Goal: Task Accomplishment & Management: Complete application form

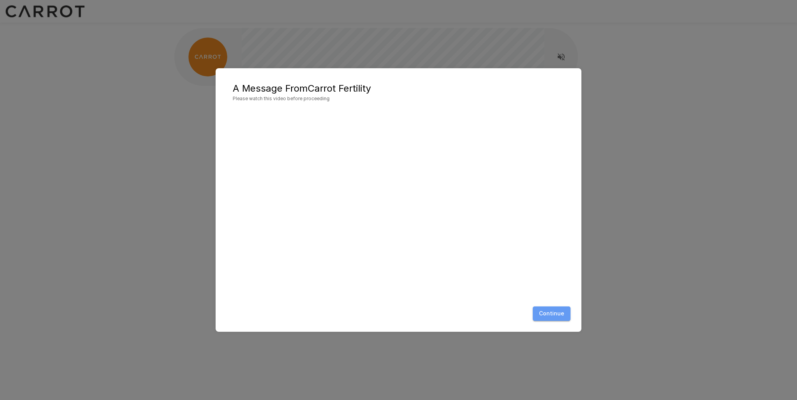
click at [560, 310] on button "Continue" at bounding box center [552, 313] width 38 height 14
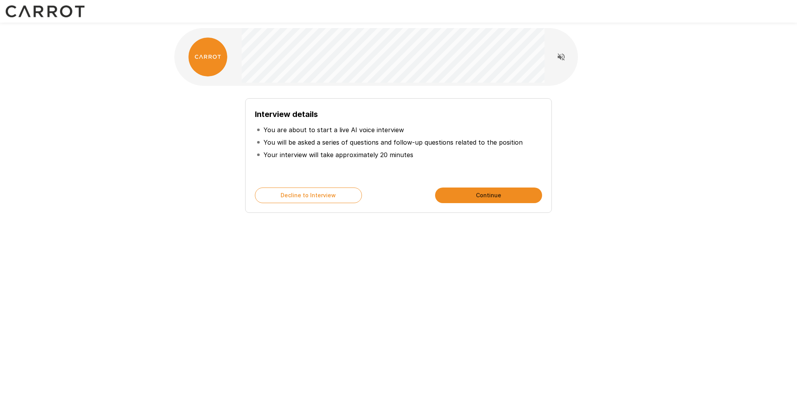
click at [505, 195] on button "Continue" at bounding box center [488, 195] width 107 height 16
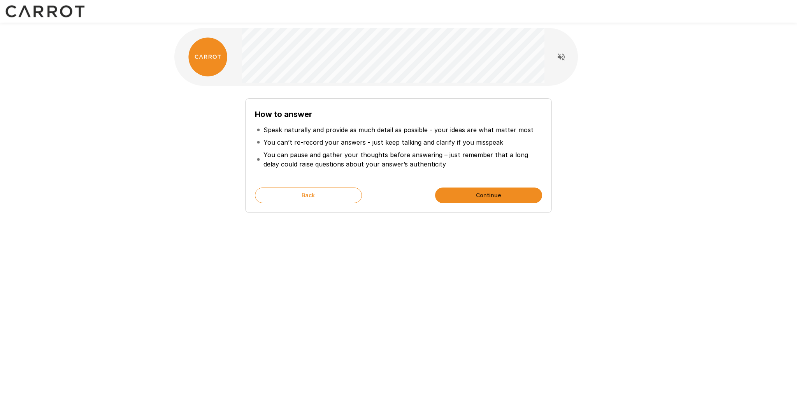
click at [98, 222] on div "How to answer Speak naturally and provide as much detail as possible - your ide…" at bounding box center [398, 139] width 797 height 278
click at [492, 196] on button "Continue" at bounding box center [488, 195] width 107 height 16
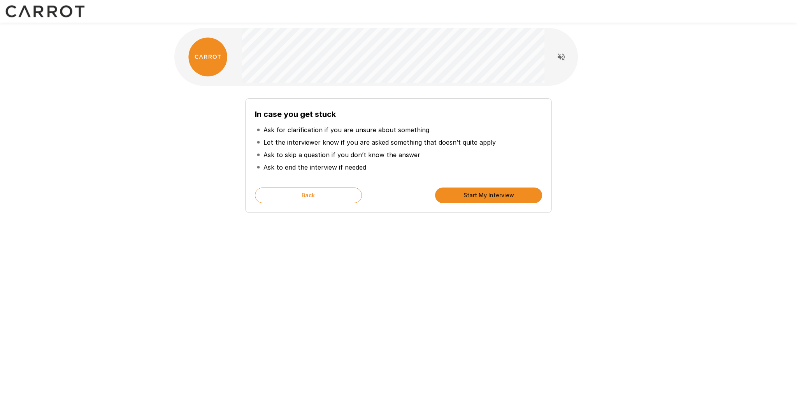
click at [492, 196] on button "Start My Interview" at bounding box center [488, 195] width 107 height 16
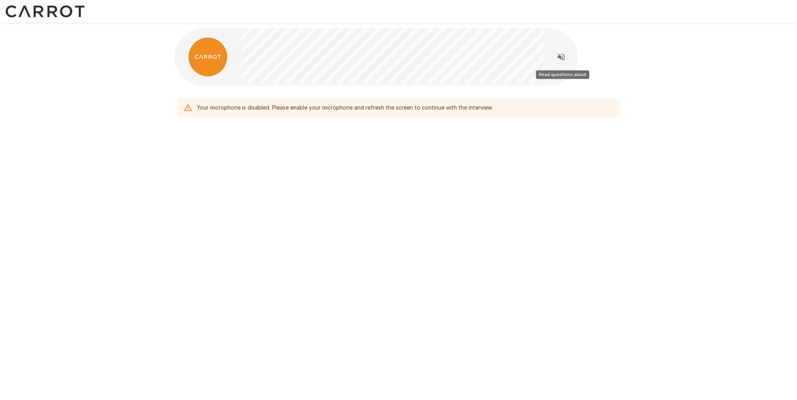
click at [563, 55] on icon "Read questions aloud" at bounding box center [561, 56] width 9 height 9
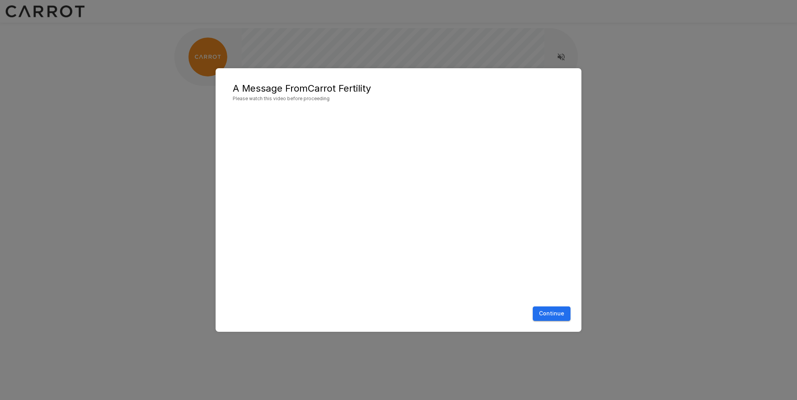
click at [561, 315] on button "Continue" at bounding box center [552, 313] width 38 height 14
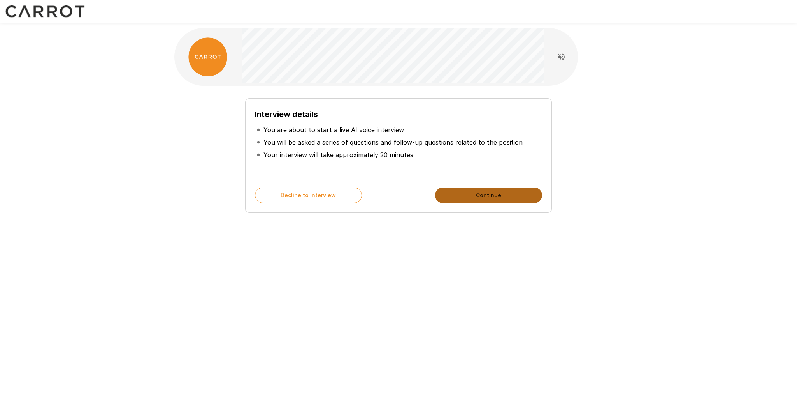
click at [481, 198] on button "Continue" at bounding box center [488, 195] width 107 height 16
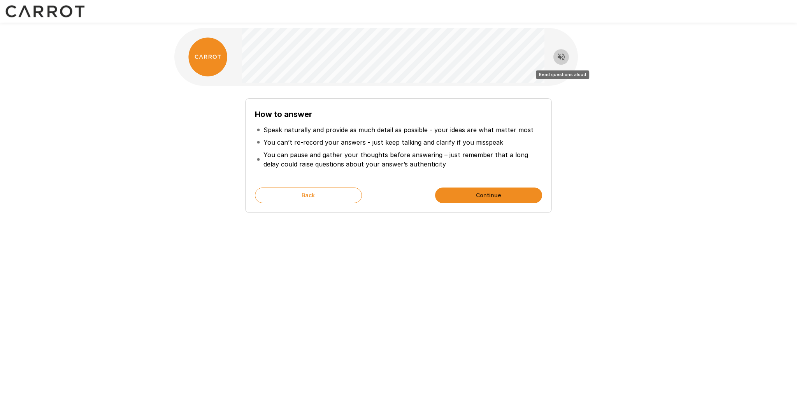
click at [560, 56] on icon "Read questions aloud" at bounding box center [561, 56] width 7 height 7
click at [560, 59] on icon "Stop reading questions aloud" at bounding box center [561, 56] width 9 height 9
click at [560, 59] on icon "Read questions aloud" at bounding box center [561, 56] width 9 height 9
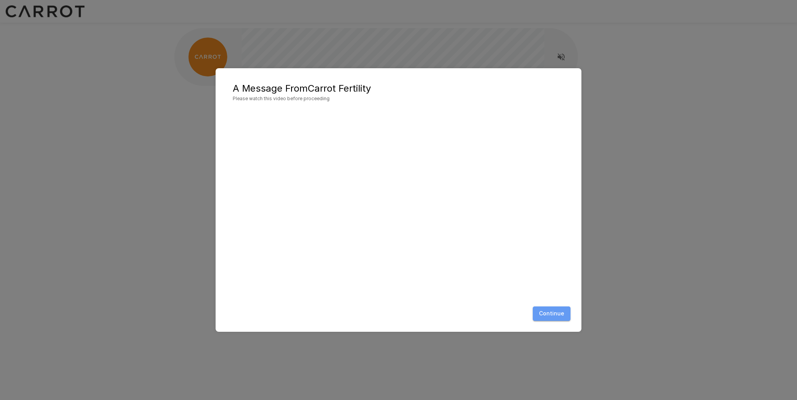
click at [561, 313] on button "Continue" at bounding box center [552, 313] width 38 height 14
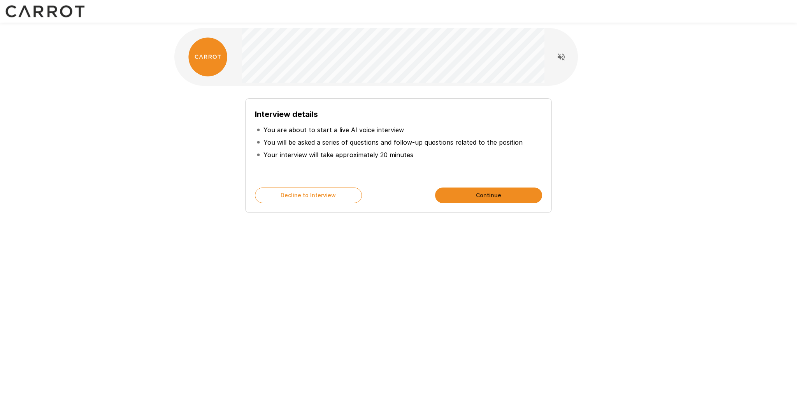
click at [501, 202] on button "Continue" at bounding box center [488, 195] width 107 height 16
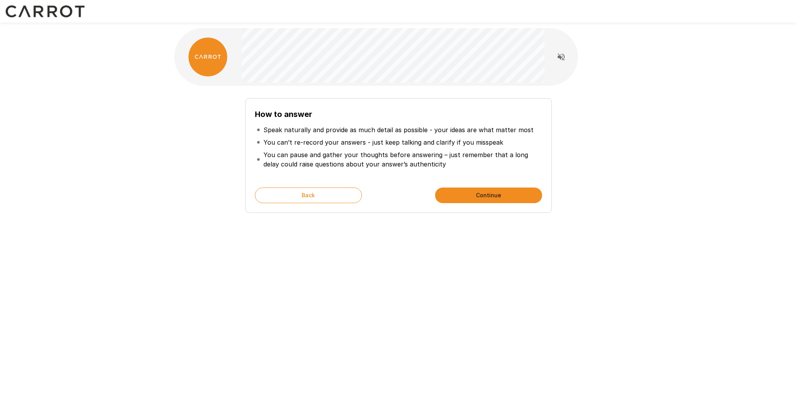
click at [565, 58] on icon "Read questions aloud" at bounding box center [561, 56] width 9 height 9
click at [512, 197] on button "Continue" at bounding box center [488, 195] width 107 height 16
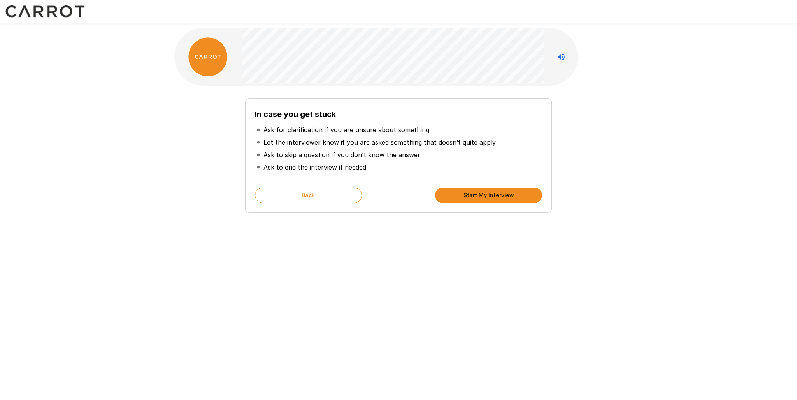
click at [512, 197] on button "Start My Interview" at bounding box center [488, 195] width 107 height 16
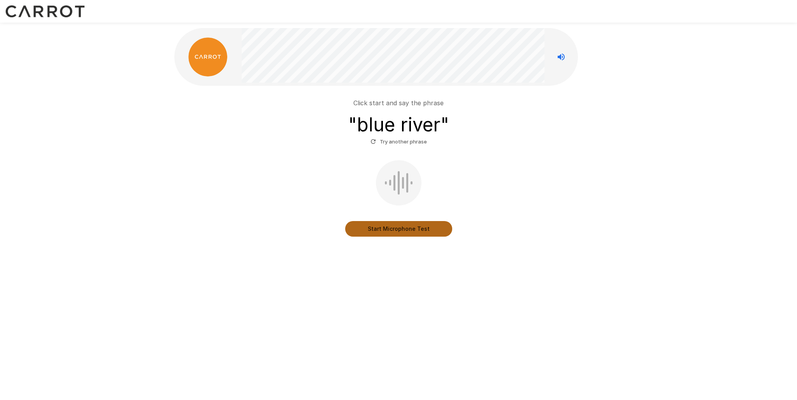
click at [391, 229] on button "Start Microphone Test" at bounding box center [398, 229] width 107 height 16
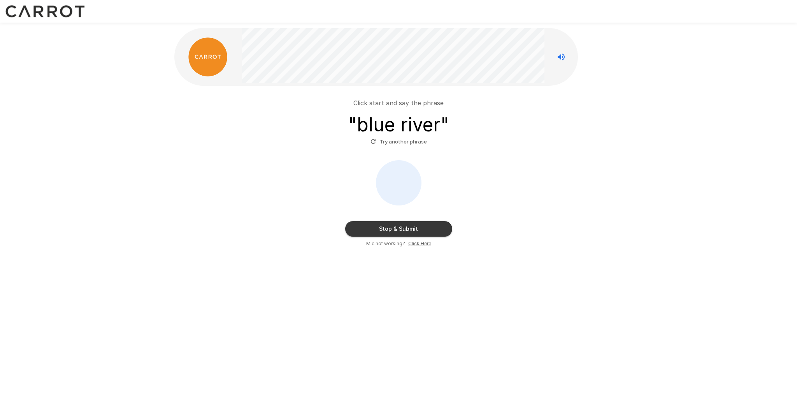
click at [391, 229] on button "Stop & Submit" at bounding box center [398, 229] width 107 height 16
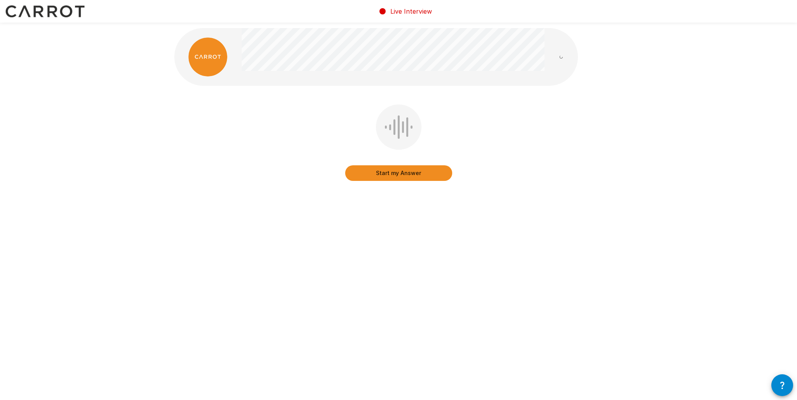
click at [407, 178] on button "Start my Answer" at bounding box center [398, 173] width 107 height 16
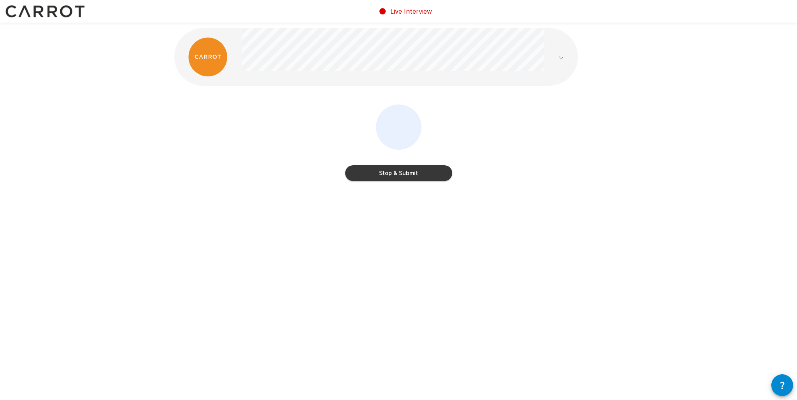
click at [408, 175] on button "Stop & Submit" at bounding box center [398, 173] width 107 height 16
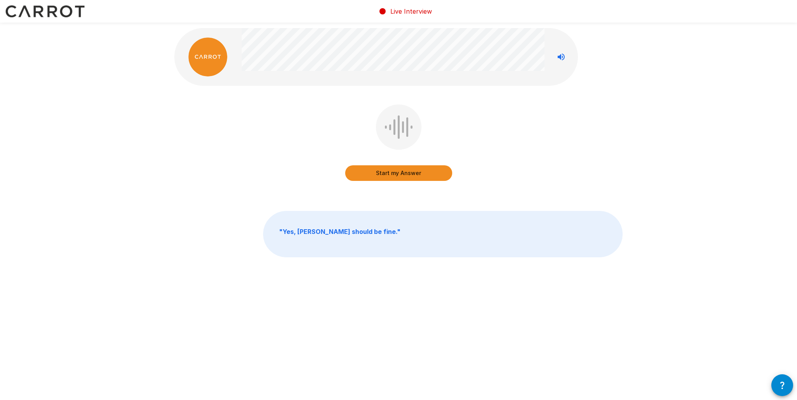
click at [410, 173] on button "Start my Answer" at bounding box center [398, 173] width 107 height 16
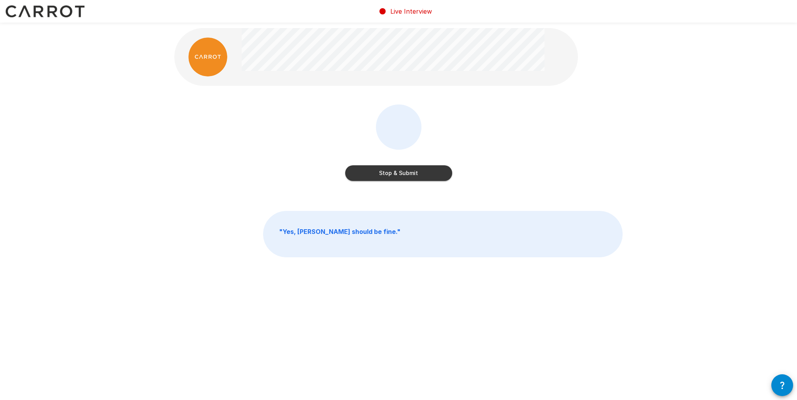
click at [410, 173] on button "Stop & Submit" at bounding box center [398, 173] width 107 height 16
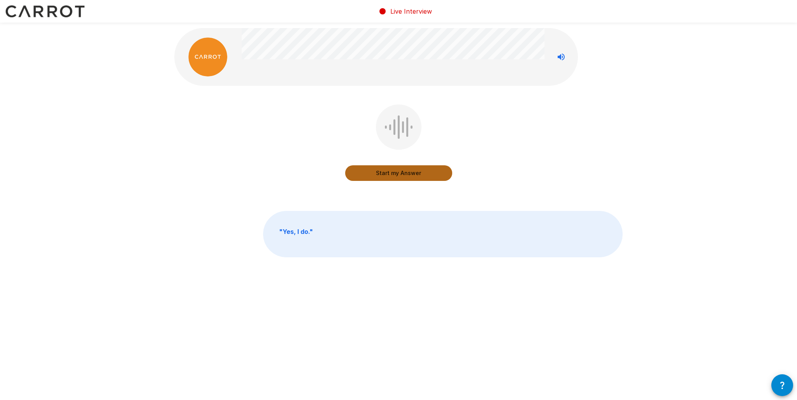
click at [410, 173] on button "Start my Answer" at bounding box center [398, 173] width 107 height 16
click at [410, 173] on button "Stop & Submit" at bounding box center [398, 173] width 107 height 16
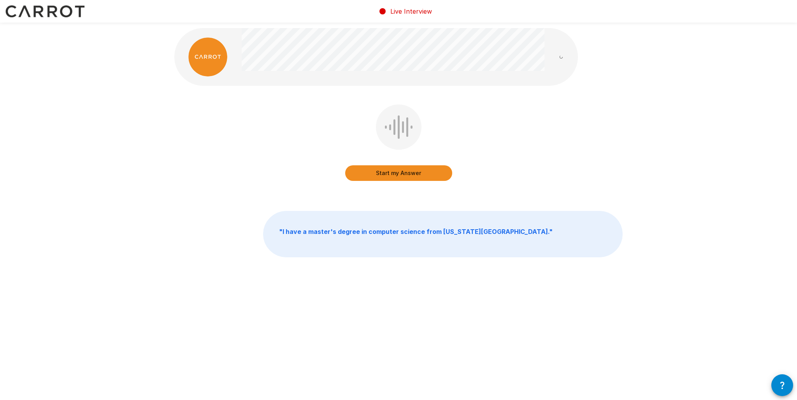
click at [410, 173] on button "Start my Answer" at bounding box center [398, 173] width 107 height 16
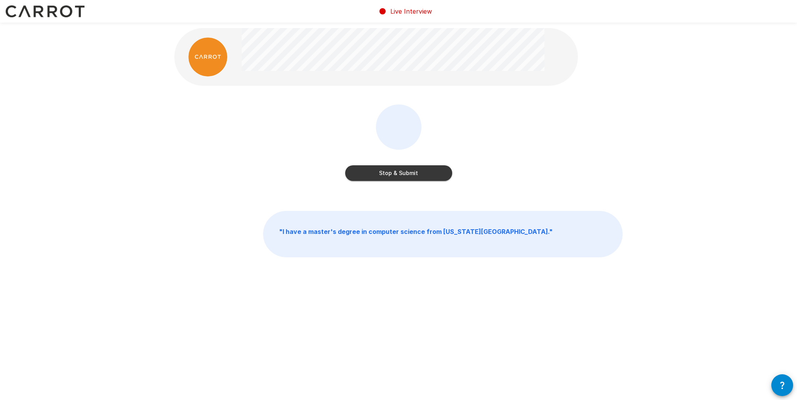
click at [410, 173] on button "Stop & Submit" at bounding box center [398, 173] width 107 height 16
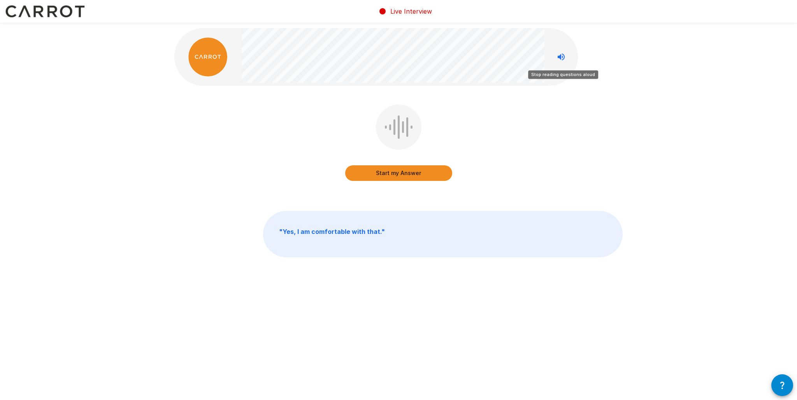
click at [562, 55] on icon "Stop reading questions aloud" at bounding box center [561, 56] width 9 height 9
click at [412, 172] on button "Start my Answer" at bounding box center [398, 173] width 107 height 16
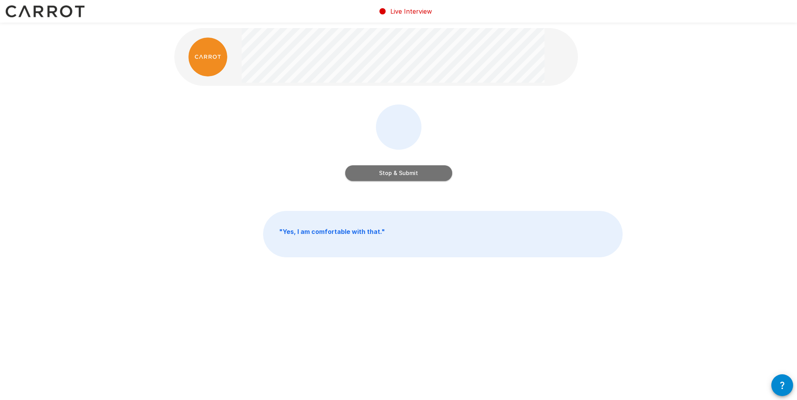
click at [412, 172] on button "Stop & Submit" at bounding box center [398, 173] width 107 height 16
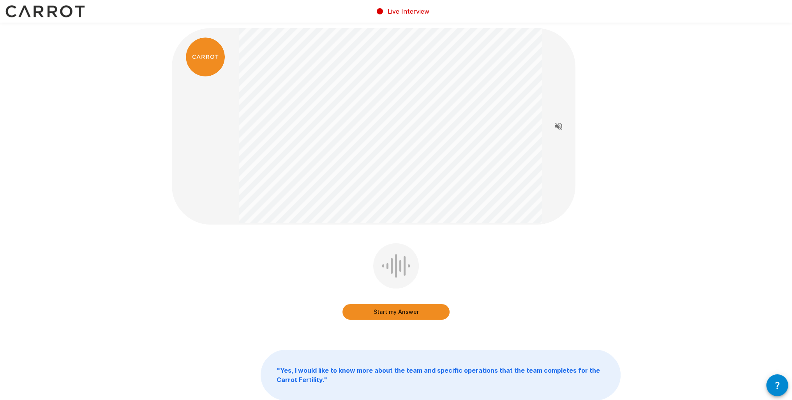
click at [415, 309] on button "Start my Answer" at bounding box center [395, 312] width 107 height 16
click at [404, 315] on button "Stop & Submit" at bounding box center [395, 312] width 107 height 16
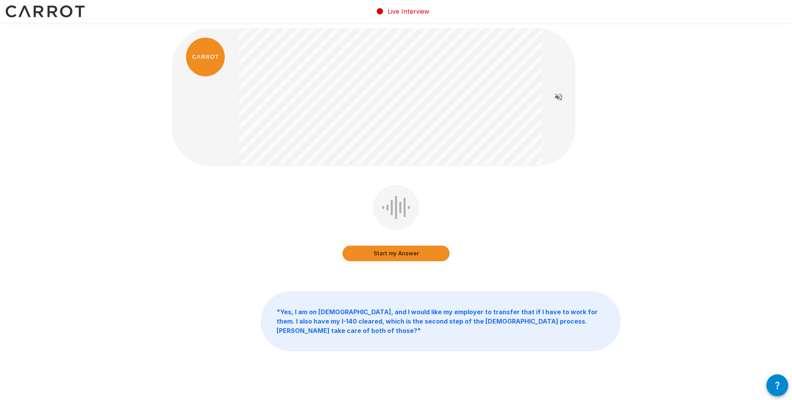
click at [409, 250] on button "Start my Answer" at bounding box center [395, 253] width 107 height 16
click at [409, 250] on button "Stop & Submit" at bounding box center [395, 253] width 107 height 16
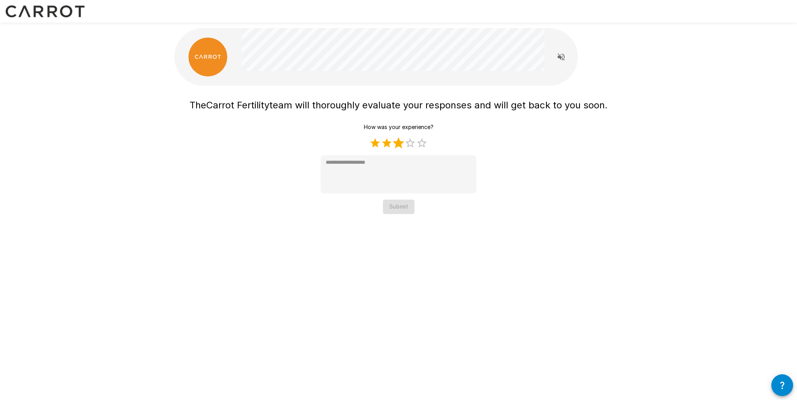
click at [403, 148] on label "3 Stars" at bounding box center [399, 143] width 12 height 12
type textarea "*"
click at [406, 213] on button "Submit" at bounding box center [399, 206] width 32 height 14
